Goal: Task Accomplishment & Management: Manage account settings

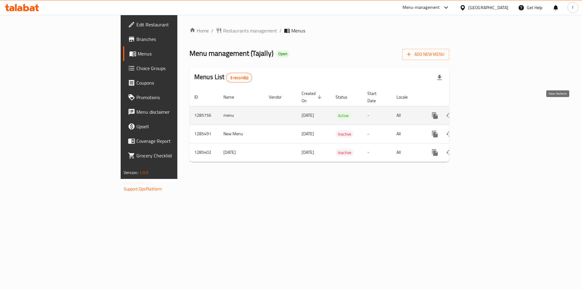
click at [482, 112] on icon "enhanced table" at bounding box center [478, 115] width 7 height 7
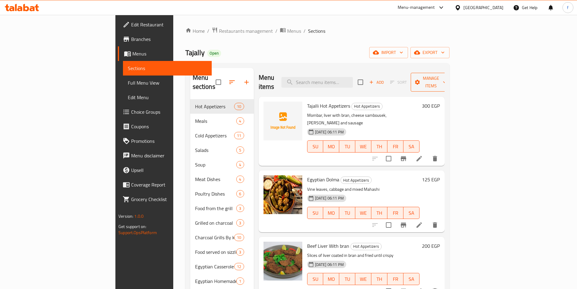
click at [447, 81] on span "Manage items" at bounding box center [431, 82] width 31 height 15
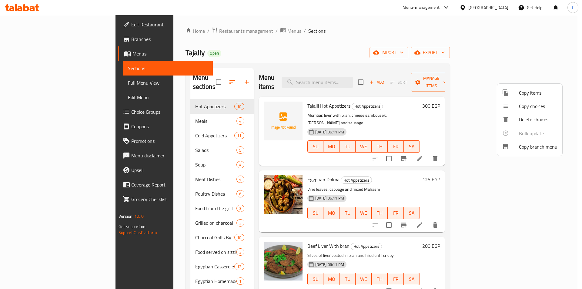
click at [528, 150] on span "Copy branch menu" at bounding box center [538, 146] width 38 height 7
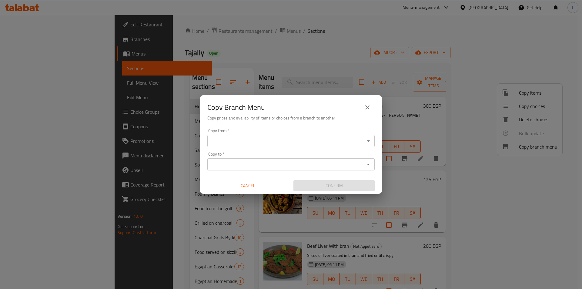
click at [252, 52] on div "Copy Branch Menu Copy prices and availability of items or choices from a branch…" at bounding box center [291, 144] width 582 height 289
click at [369, 103] on button "close" at bounding box center [367, 107] width 15 height 15
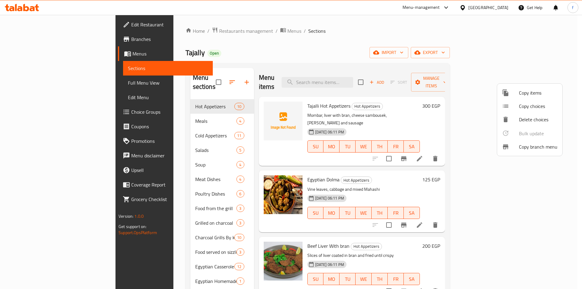
click at [50, 38] on div at bounding box center [291, 144] width 582 height 289
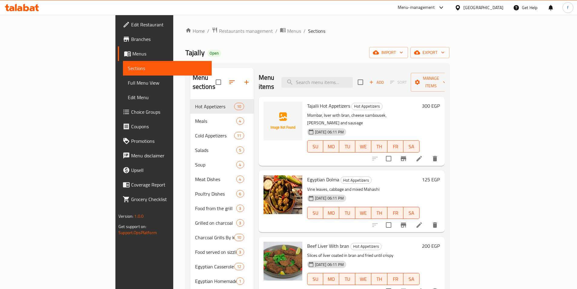
click at [131, 42] on span "Branches" at bounding box center [169, 38] width 76 height 7
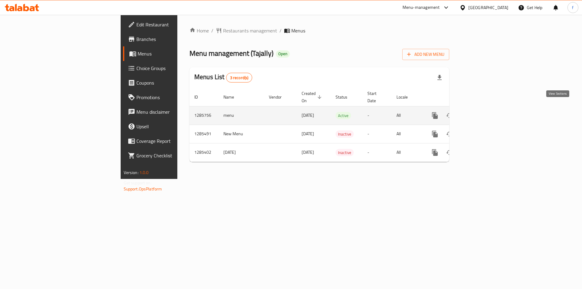
click at [482, 112] on icon "enhanced table" at bounding box center [478, 115] width 7 height 7
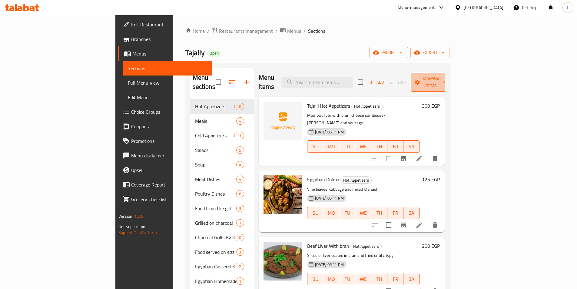
click at [452, 82] on button "Manage items" at bounding box center [431, 82] width 41 height 19
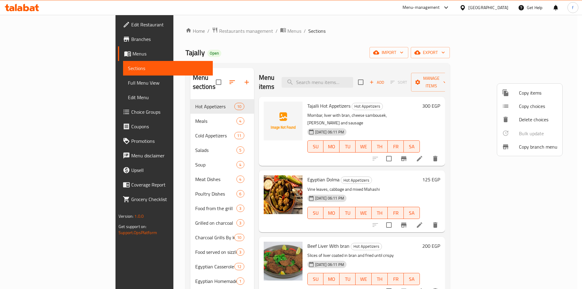
click at [508, 147] on icon at bounding box center [505, 146] width 5 height 5
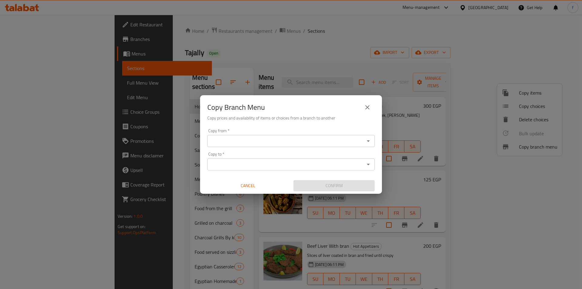
drag, startPoint x: 235, startPoint y: 135, endPoint x: 233, endPoint y: 145, distance: 9.7
click at [235, 135] on div "Copy from *" at bounding box center [290, 141] width 167 height 12
click at [233, 145] on input "Copy from   *" at bounding box center [286, 141] width 154 height 8
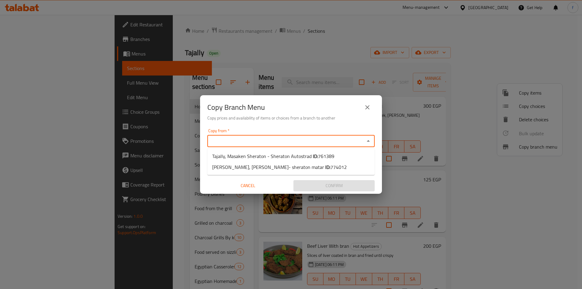
paste input "761389"
type input "7"
click at [250, 158] on span "Tajally, Masaken Sheraton - Sheraton Autostrad ID: 761389" at bounding box center [273, 155] width 122 height 7
type input "Tajally, Masaken Sheraton - Sheraton Autostrad"
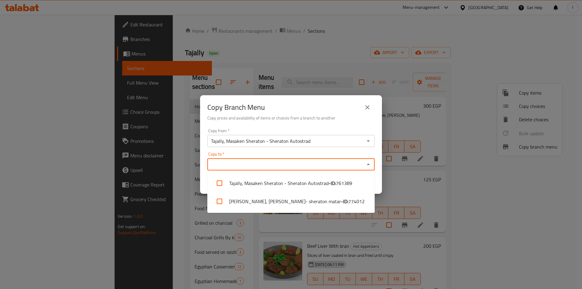
click at [220, 164] on input "Copy to   *" at bounding box center [286, 164] width 154 height 8
click at [227, 205] on li "Tajally, Helioplies- sheraton matar - ID: 774012" at bounding box center [290, 201] width 167 height 18
checkbox input "true"
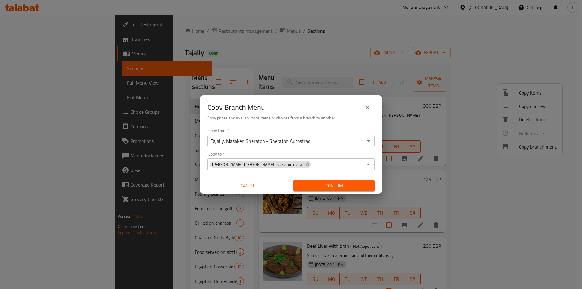
click at [319, 189] on button "Confirm" at bounding box center [333, 185] width 81 height 11
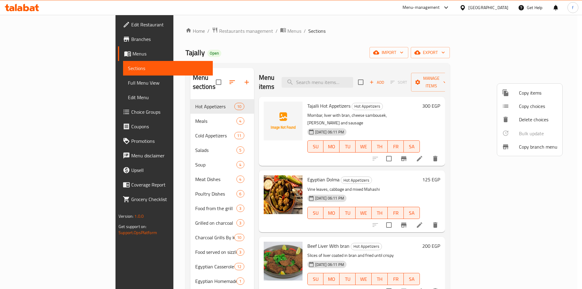
click at [413, 46] on div at bounding box center [291, 144] width 582 height 289
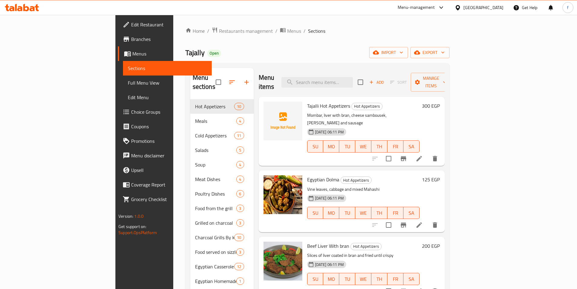
click at [131, 42] on span "Branches" at bounding box center [169, 38] width 76 height 7
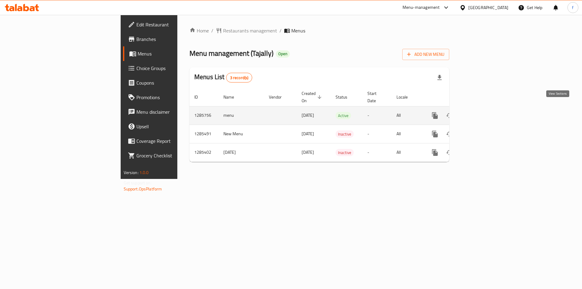
click at [482, 112] on icon "enhanced table" at bounding box center [478, 115] width 7 height 7
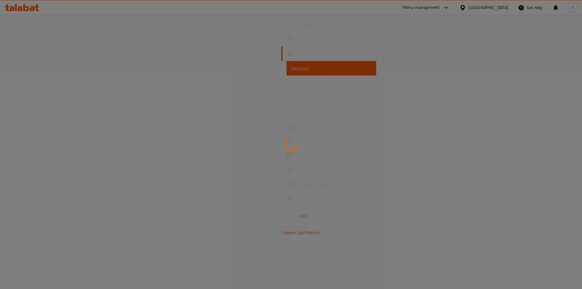
click at [223, 127] on div at bounding box center [291, 144] width 582 height 289
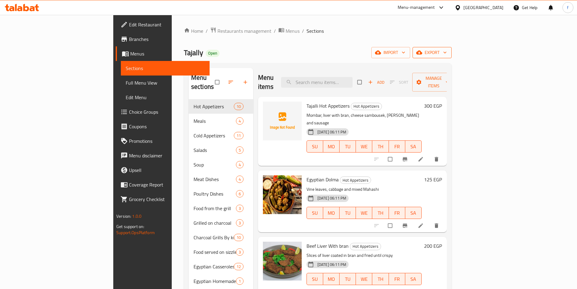
click at [447, 54] on span "export" at bounding box center [432, 53] width 29 height 8
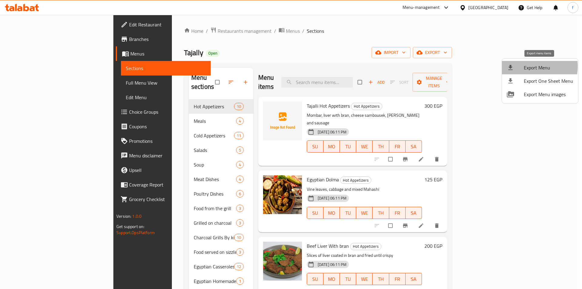
click at [530, 66] on span "Export Menu" at bounding box center [548, 67] width 49 height 7
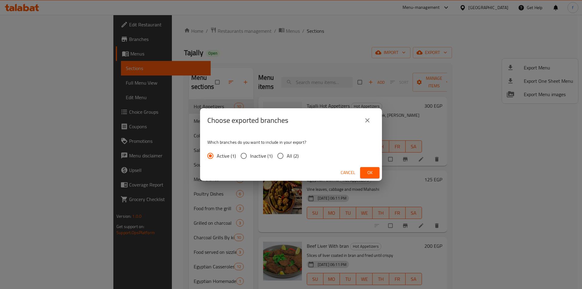
click at [284, 156] on input "All (2)" at bounding box center [280, 155] width 13 height 13
radio input "true"
click at [372, 172] on span "Ok" at bounding box center [370, 173] width 10 height 8
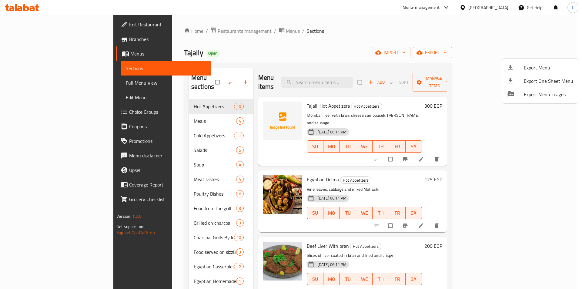
click at [31, 85] on div at bounding box center [291, 144] width 582 height 289
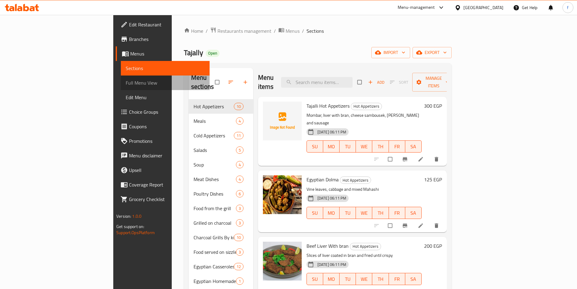
click at [126, 80] on span "Full Menu View" at bounding box center [165, 82] width 79 height 7
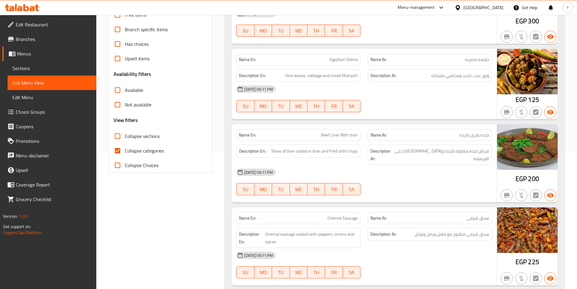
scroll to position [152, 0]
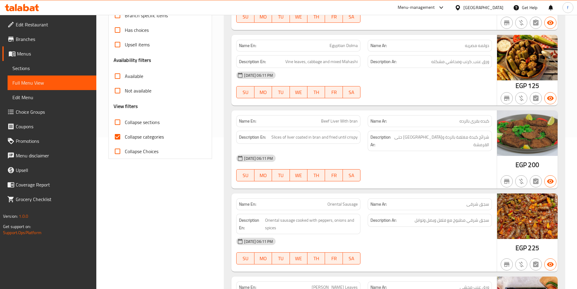
click at [118, 134] on input "Collapse categories" at bounding box center [117, 136] width 15 height 15
checkbox input "false"
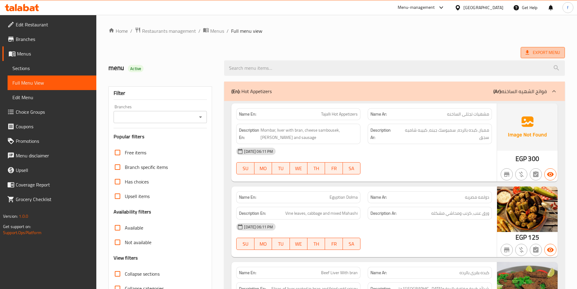
click at [558, 55] on span "Export Menu" at bounding box center [543, 53] width 35 height 8
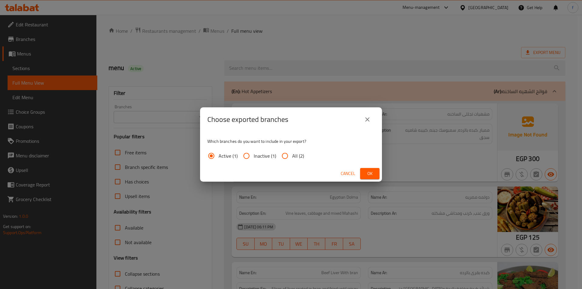
click at [464, 57] on div "Choose exported branches Which branches do you want to include in your export? …" at bounding box center [291, 144] width 582 height 289
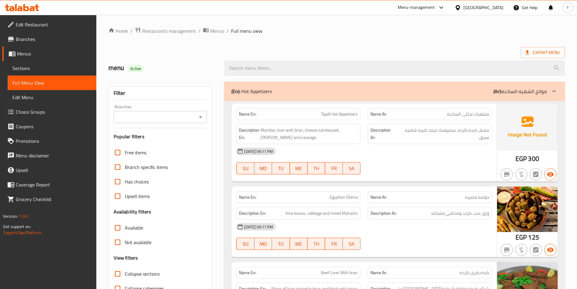
click at [198, 117] on icon "Open" at bounding box center [200, 116] width 7 height 7
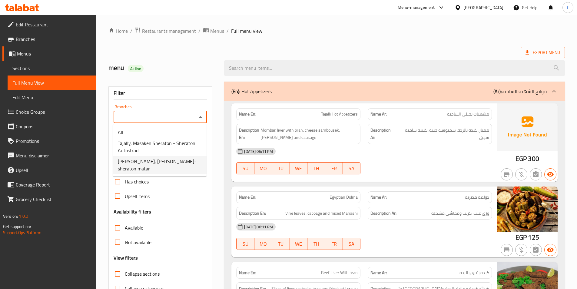
click at [164, 160] on span "Tajally, Helioplies- sheraton matar" at bounding box center [160, 165] width 84 height 15
type input "Tajally, Helioplies- sheraton matar"
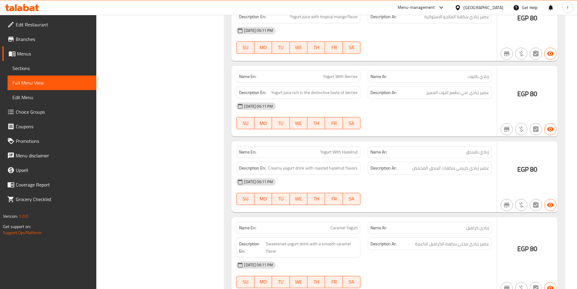
scroll to position [13056, 0]
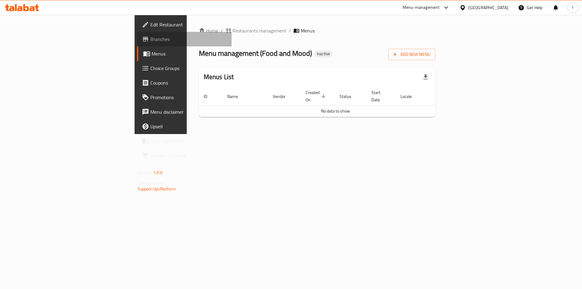
click at [150, 39] on span "Branches" at bounding box center [188, 38] width 77 height 7
